Goal: Information Seeking & Learning: Compare options

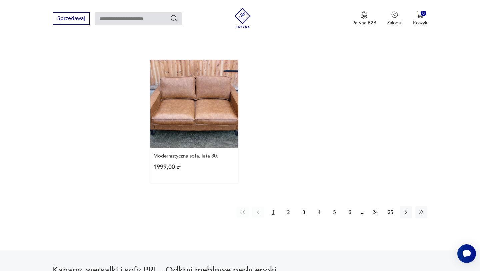
scroll to position [952, 0]
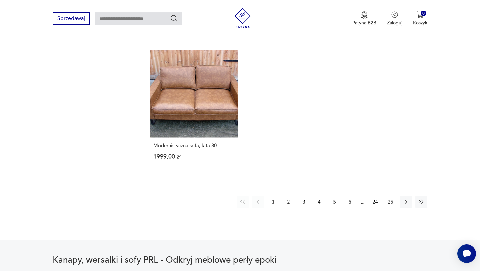
click at [288, 196] on button "2" at bounding box center [289, 202] width 12 height 12
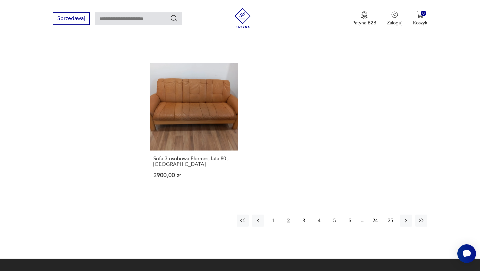
scroll to position [980, 0]
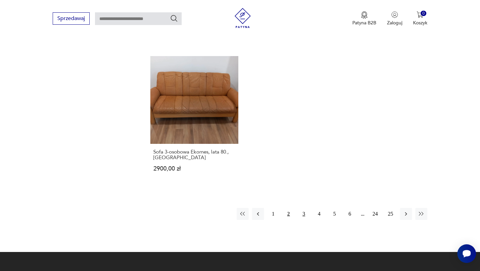
click at [304, 210] on button "3" at bounding box center [304, 214] width 12 height 12
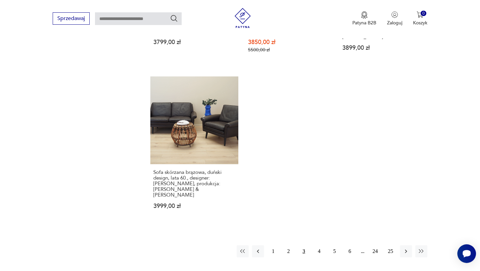
scroll to position [957, 0]
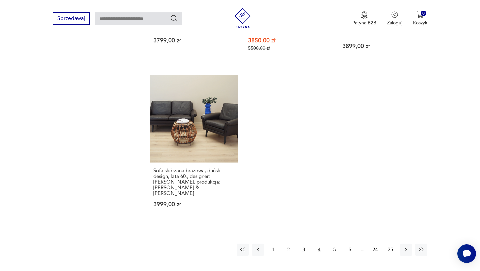
click at [320, 243] on button "4" at bounding box center [319, 249] width 12 height 12
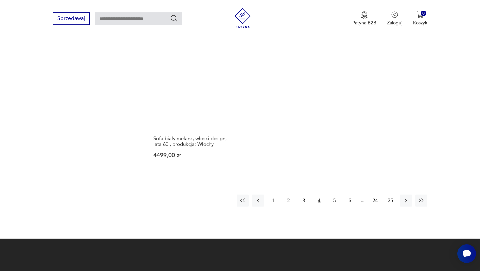
scroll to position [984, 0]
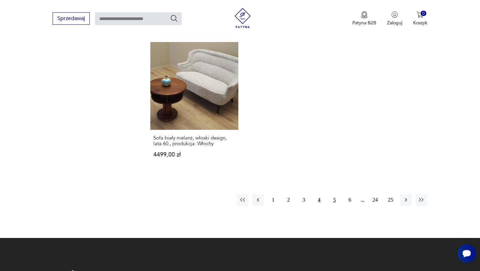
click at [335, 194] on button "5" at bounding box center [335, 200] width 12 height 12
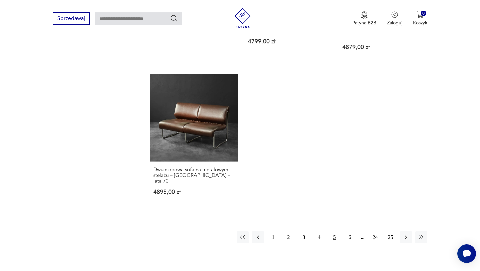
scroll to position [935, 0]
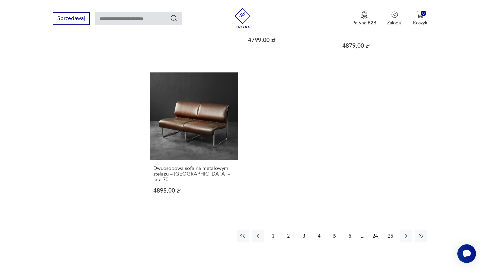
click at [323, 230] on button "4" at bounding box center [319, 236] width 12 height 12
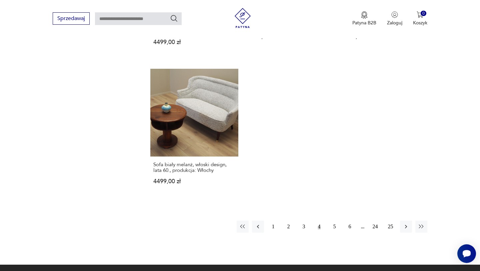
scroll to position [962, 0]
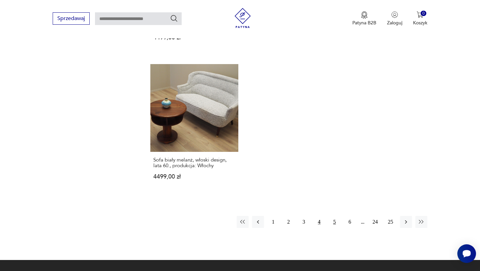
click at [333, 216] on button "5" at bounding box center [335, 222] width 12 height 12
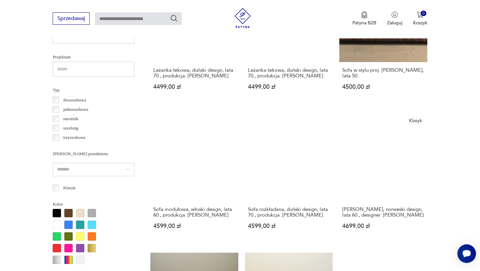
scroll to position [465, 0]
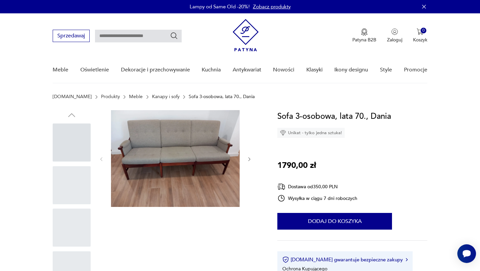
scroll to position [58, 0]
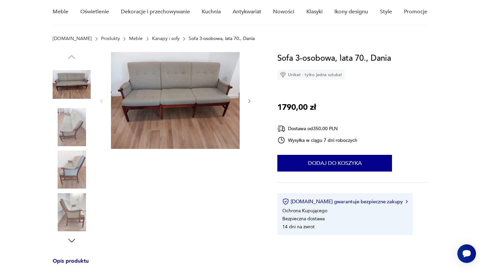
click at [75, 123] on img at bounding box center [72, 127] width 38 height 38
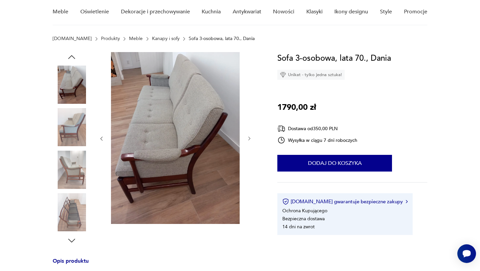
click at [69, 140] on img at bounding box center [72, 127] width 38 height 38
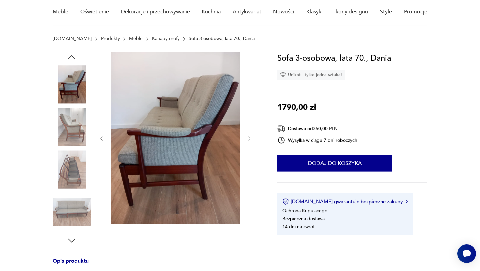
click at [72, 159] on img at bounding box center [72, 169] width 38 height 38
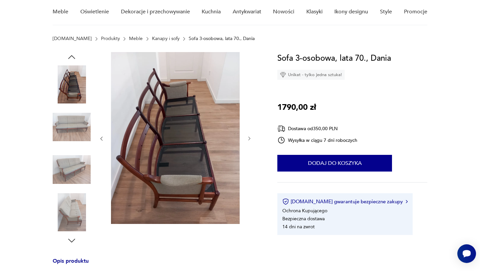
click at [74, 176] on img at bounding box center [72, 169] width 38 height 38
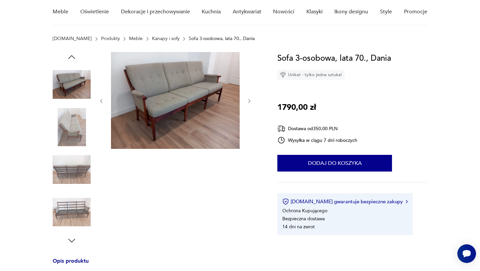
click at [73, 203] on img at bounding box center [72, 212] width 38 height 38
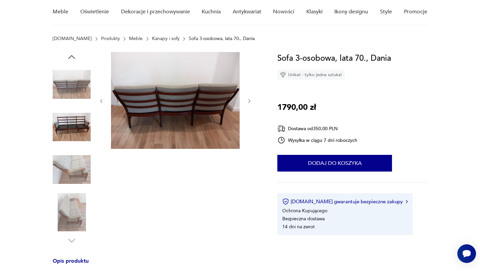
click at [70, 162] on img at bounding box center [72, 169] width 38 height 38
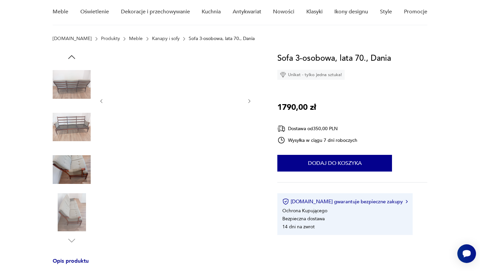
click at [67, 128] on img at bounding box center [72, 127] width 38 height 38
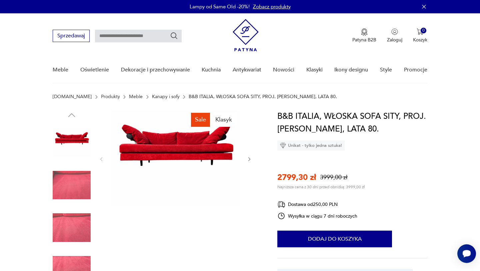
click at [77, 180] on img at bounding box center [72, 185] width 38 height 38
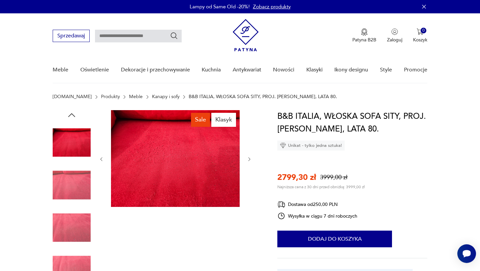
click at [247, 157] on icon "button" at bounding box center [250, 159] width 6 height 6
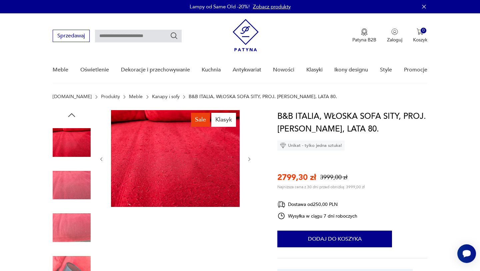
click at [247, 157] on icon "button" at bounding box center [250, 159] width 6 height 6
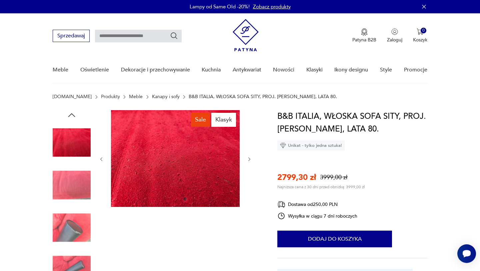
click at [247, 158] on icon "button" at bounding box center [250, 159] width 6 height 6
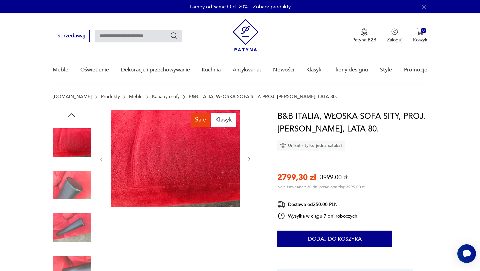
click at [247, 158] on icon "button" at bounding box center [250, 159] width 6 height 6
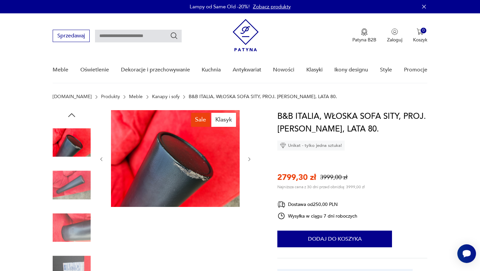
click at [247, 158] on icon "button" at bounding box center [250, 159] width 6 height 6
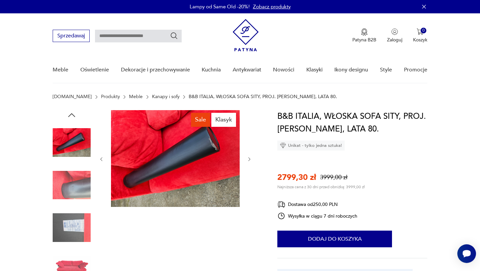
click at [247, 158] on icon "button" at bounding box center [250, 159] width 6 height 6
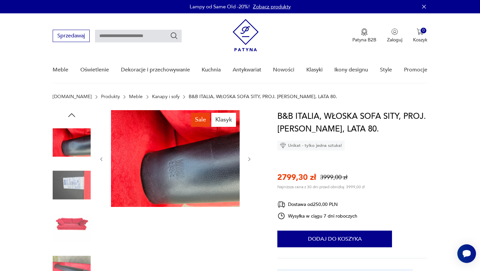
click at [247, 158] on icon "button" at bounding box center [250, 159] width 6 height 6
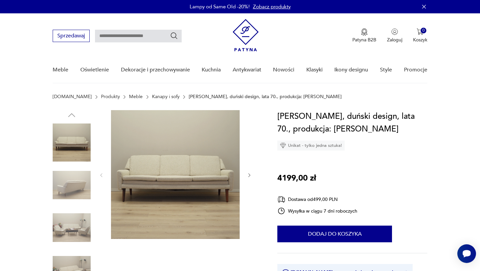
click at [69, 149] on img at bounding box center [72, 142] width 38 height 38
click at [67, 187] on img at bounding box center [72, 185] width 38 height 38
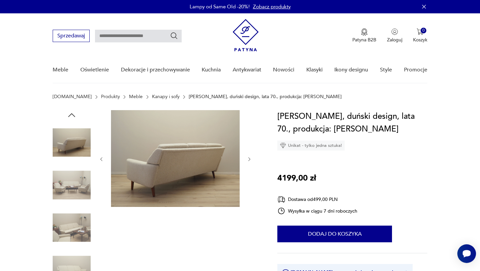
click at [66, 185] on img at bounding box center [72, 185] width 38 height 38
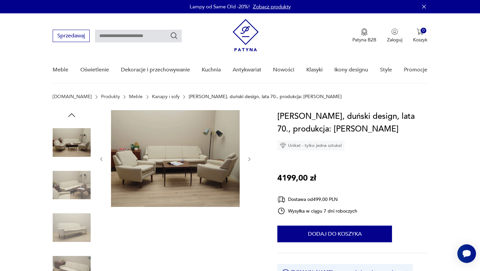
click at [70, 192] on img at bounding box center [72, 185] width 38 height 38
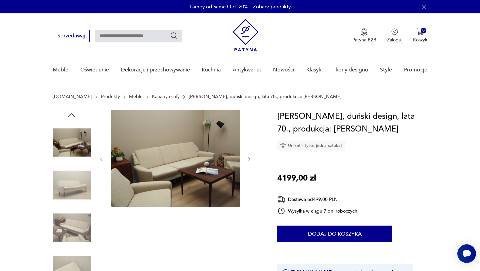
click at [70, 226] on img at bounding box center [72, 227] width 38 height 38
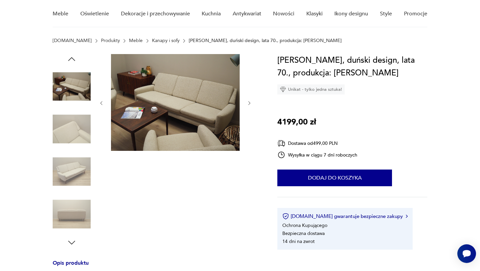
scroll to position [58, 0]
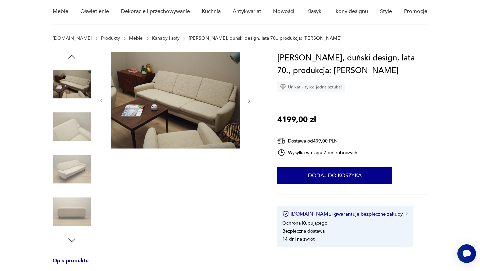
click at [76, 211] on img at bounding box center [72, 212] width 38 height 38
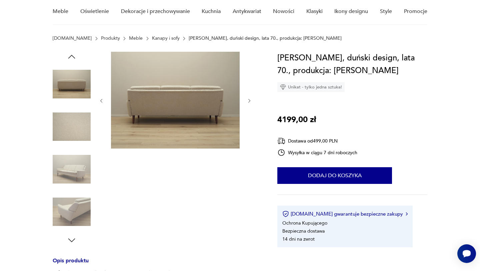
click at [76, 206] on img at bounding box center [72, 212] width 38 height 38
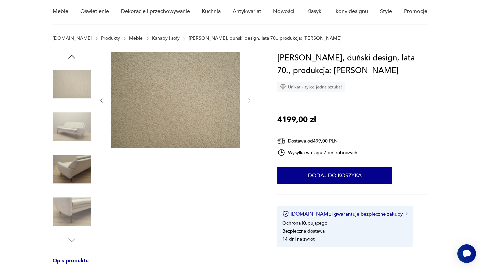
click at [73, 134] on img at bounding box center [72, 127] width 38 height 38
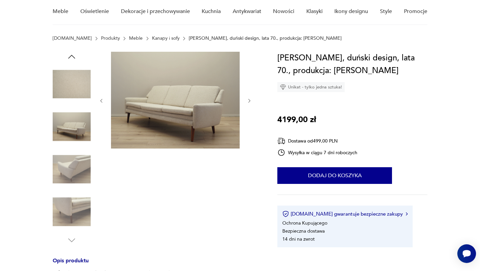
click at [168, 109] on img at bounding box center [175, 100] width 129 height 97
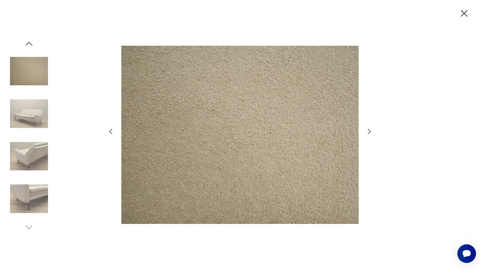
click at [368, 129] on icon "button" at bounding box center [369, 131] width 8 height 8
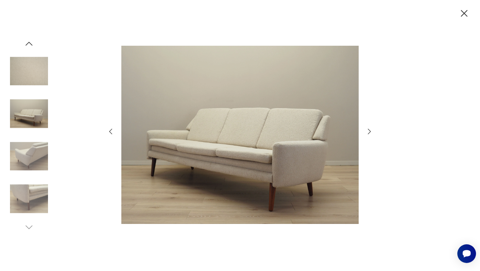
click at [33, 154] on img at bounding box center [29, 156] width 38 height 38
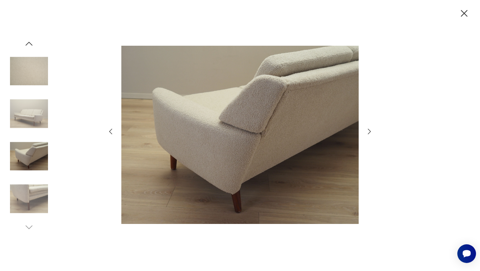
click at [25, 204] on img at bounding box center [29, 199] width 38 height 38
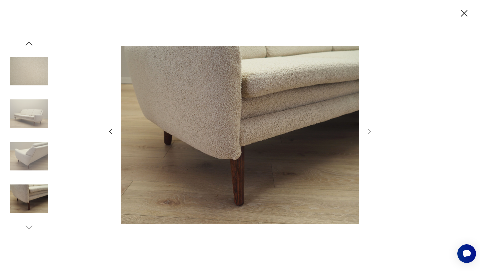
click at [38, 102] on img at bounding box center [29, 114] width 38 height 38
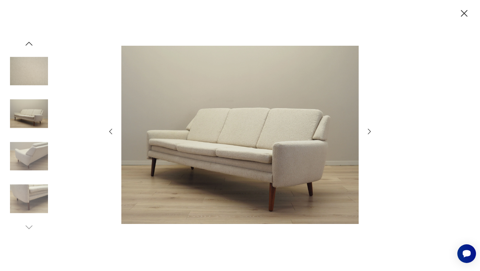
click at [34, 90] on div at bounding box center [29, 71] width 38 height 39
click at [31, 74] on img at bounding box center [29, 71] width 38 height 38
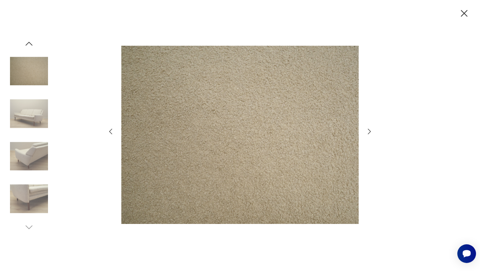
click at [28, 38] on div at bounding box center [240, 135] width 480 height 271
click at [27, 43] on icon "button" at bounding box center [29, 44] width 10 height 10
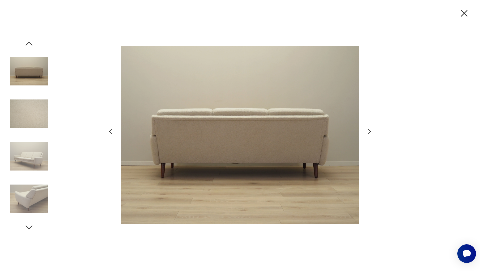
click at [28, 70] on img at bounding box center [29, 71] width 38 height 38
click at [463, 11] on icon "button" at bounding box center [464, 14] width 12 height 12
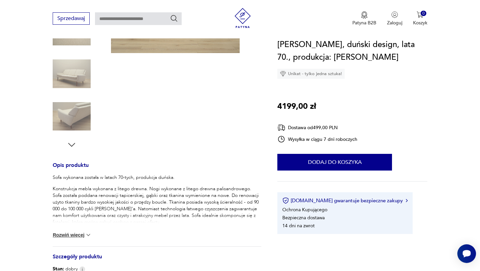
scroll to position [154, 0]
click at [75, 237] on button "Rozwiń więcej" at bounding box center [72, 234] width 39 height 7
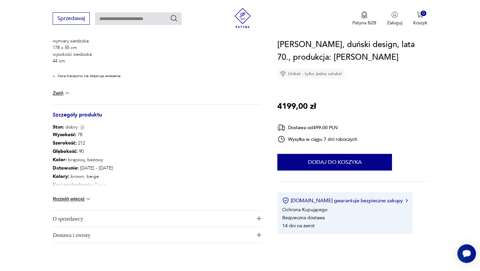
scroll to position [456, 0]
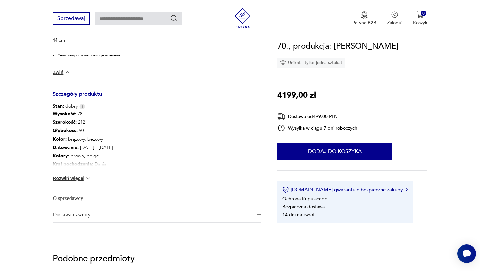
click at [76, 179] on button "Rozwiń więcej" at bounding box center [72, 178] width 39 height 7
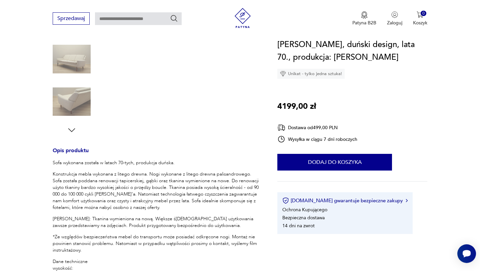
scroll to position [0, 0]
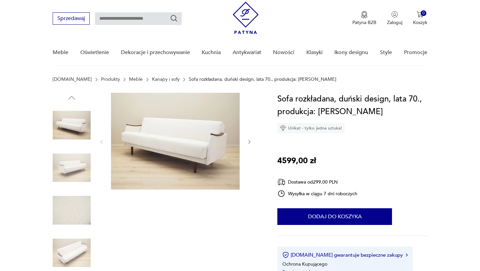
click at [76, 129] on img at bounding box center [72, 125] width 38 height 38
click at [69, 161] on img at bounding box center [72, 168] width 38 height 38
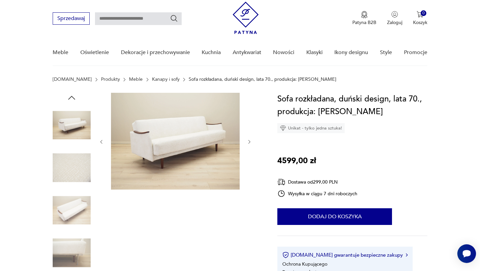
click at [69, 173] on img at bounding box center [72, 168] width 38 height 38
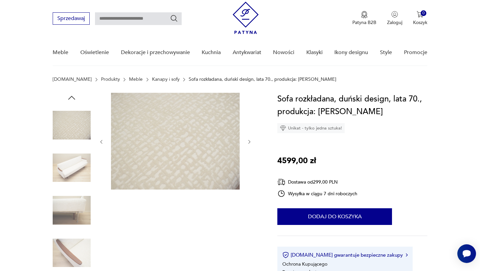
click at [72, 174] on img at bounding box center [72, 168] width 38 height 38
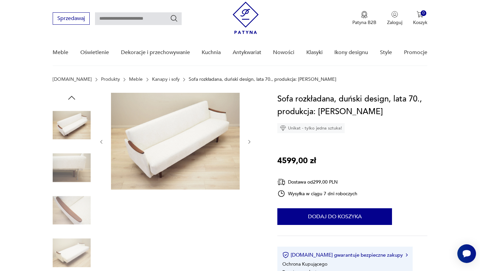
click at [70, 172] on img at bounding box center [72, 168] width 38 height 38
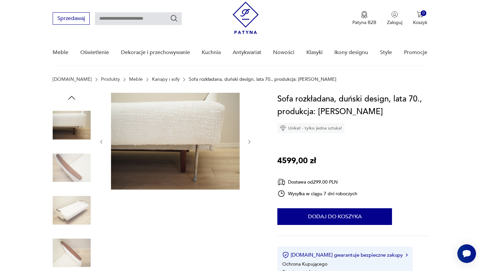
click at [70, 175] on img at bounding box center [72, 168] width 38 height 38
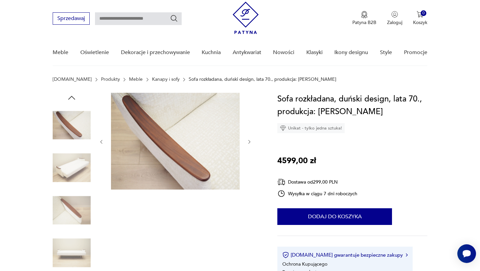
click at [67, 203] on img at bounding box center [72, 210] width 38 height 38
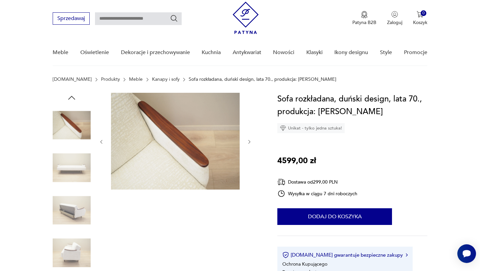
click at [67, 201] on img at bounding box center [72, 210] width 38 height 38
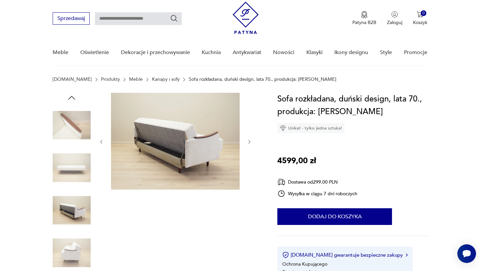
click at [73, 246] on img at bounding box center [72, 253] width 38 height 38
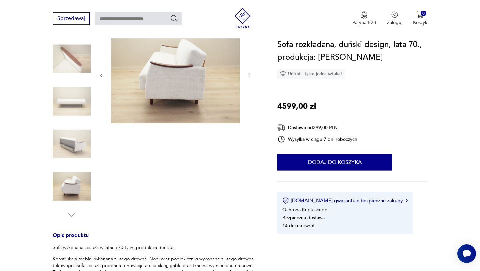
scroll to position [83, 0]
click at [71, 193] on img at bounding box center [72, 187] width 38 height 38
click at [70, 147] on img at bounding box center [72, 144] width 38 height 38
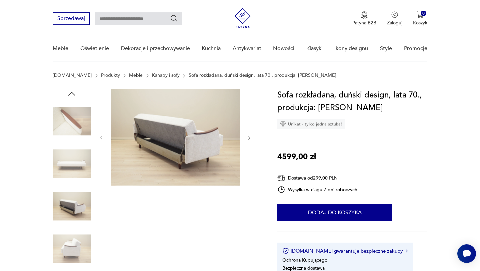
scroll to position [20, 0]
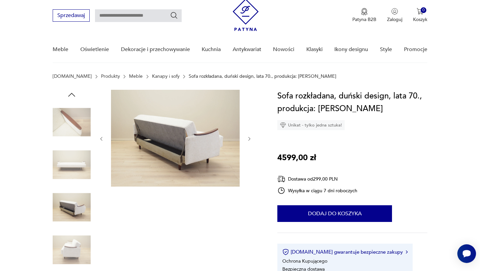
click at [196, 140] on img at bounding box center [175, 138] width 129 height 97
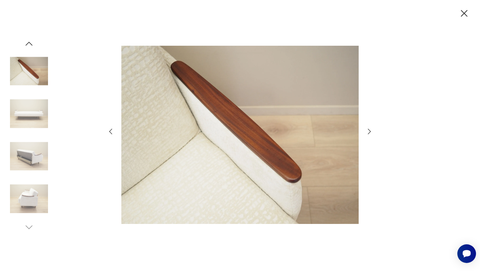
click at [103, 131] on div at bounding box center [240, 135] width 480 height 271
click at [112, 132] on icon "button" at bounding box center [111, 131] width 8 height 8
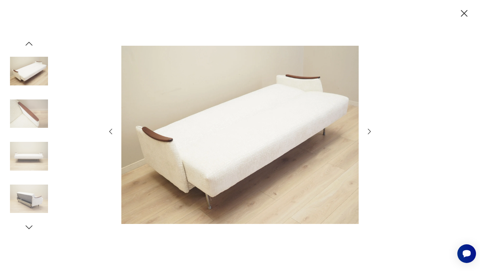
click at [112, 132] on icon "button" at bounding box center [111, 131] width 8 height 8
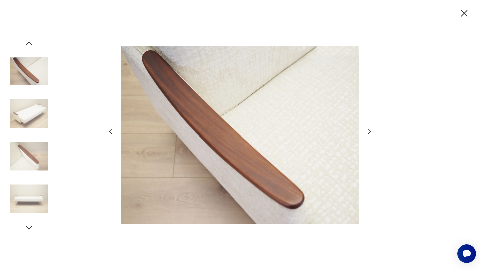
click at [112, 132] on icon "button" at bounding box center [111, 131] width 8 height 8
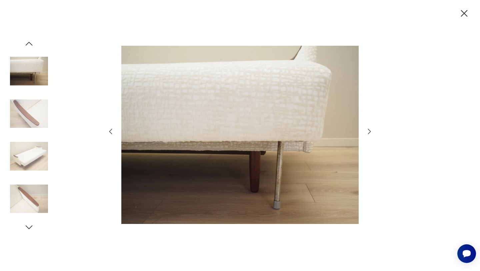
click at [112, 132] on icon "button" at bounding box center [111, 131] width 8 height 8
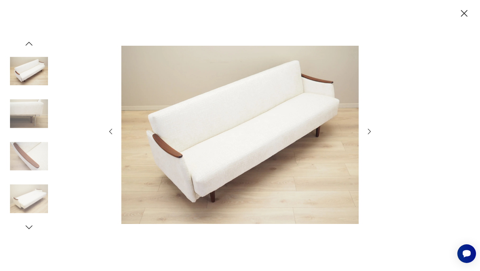
click at [112, 132] on icon "button" at bounding box center [111, 131] width 8 height 8
